Goal: Navigation & Orientation: Go to known website

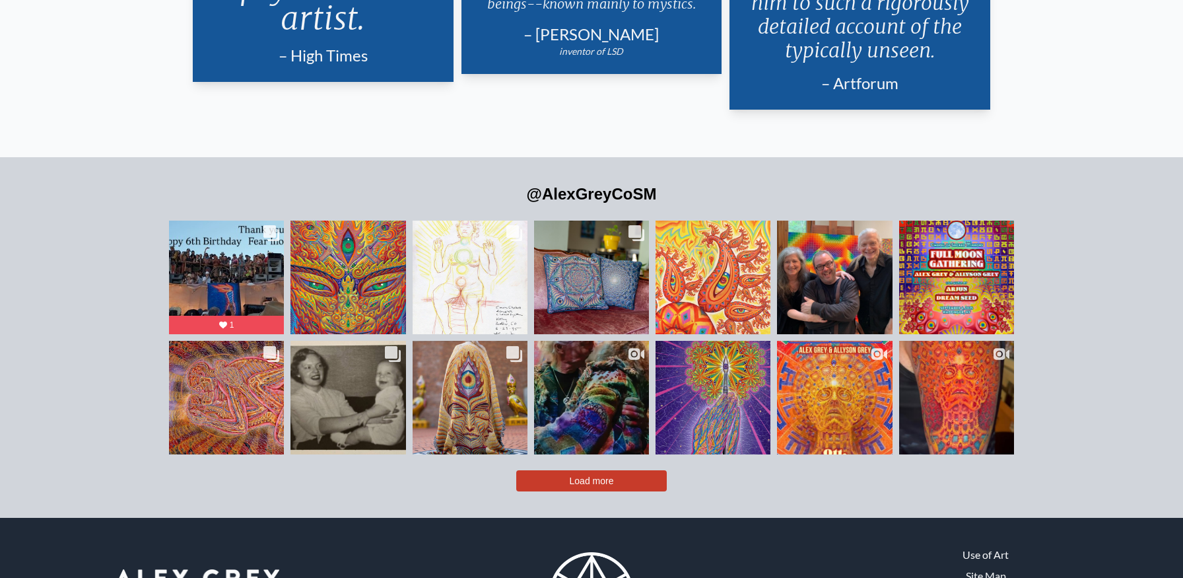
scroll to position [3152, 0]
